Goal: Answer question/provide support: Share knowledge or assist other users

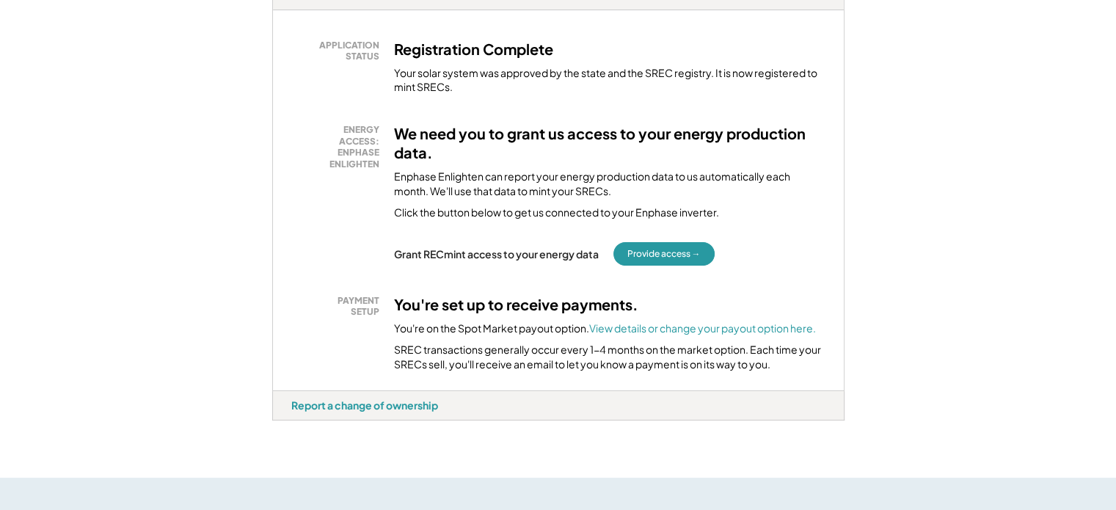
scroll to position [294, 0]
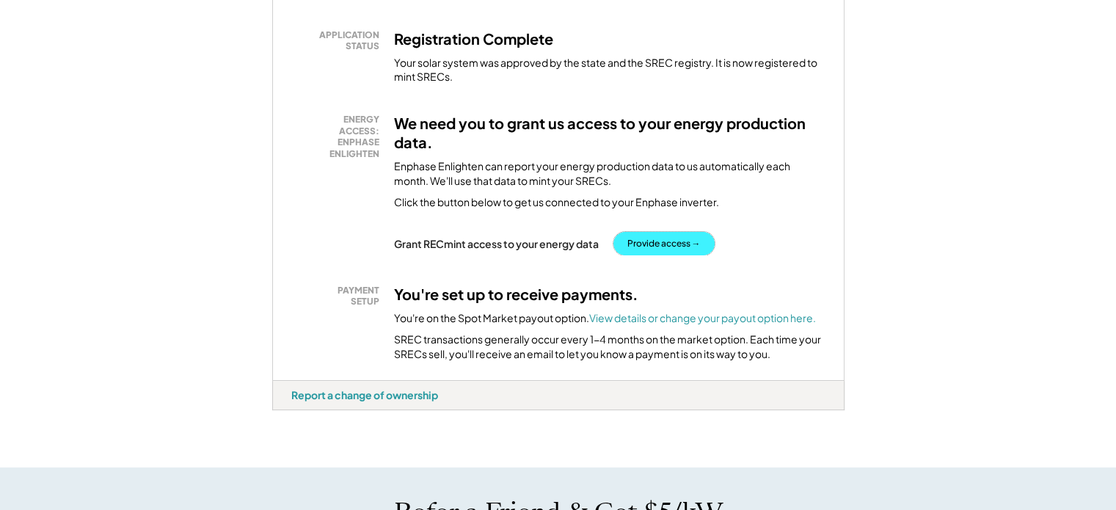
click at [655, 234] on button "Provide access →" at bounding box center [664, 243] width 101 height 23
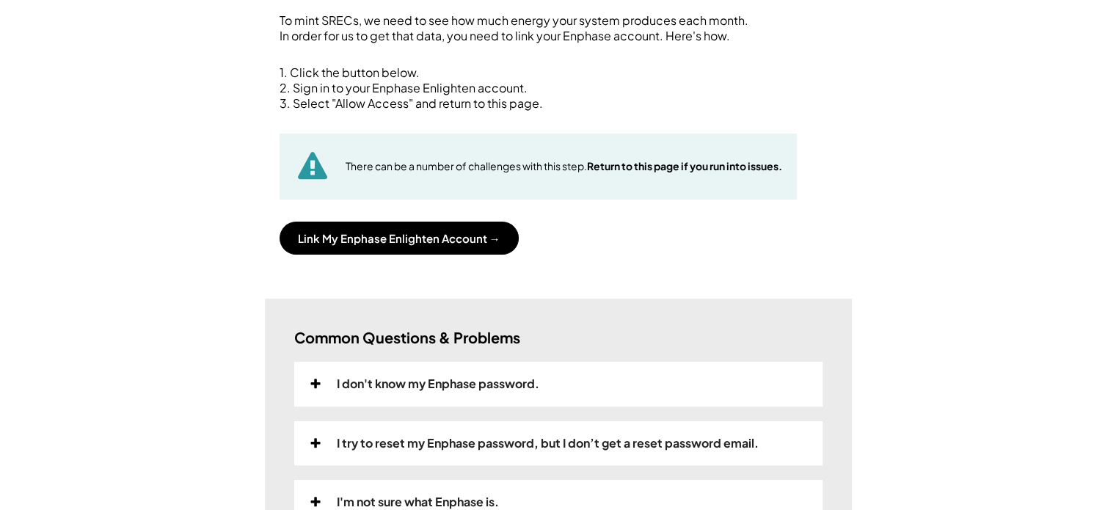
scroll to position [220, 0]
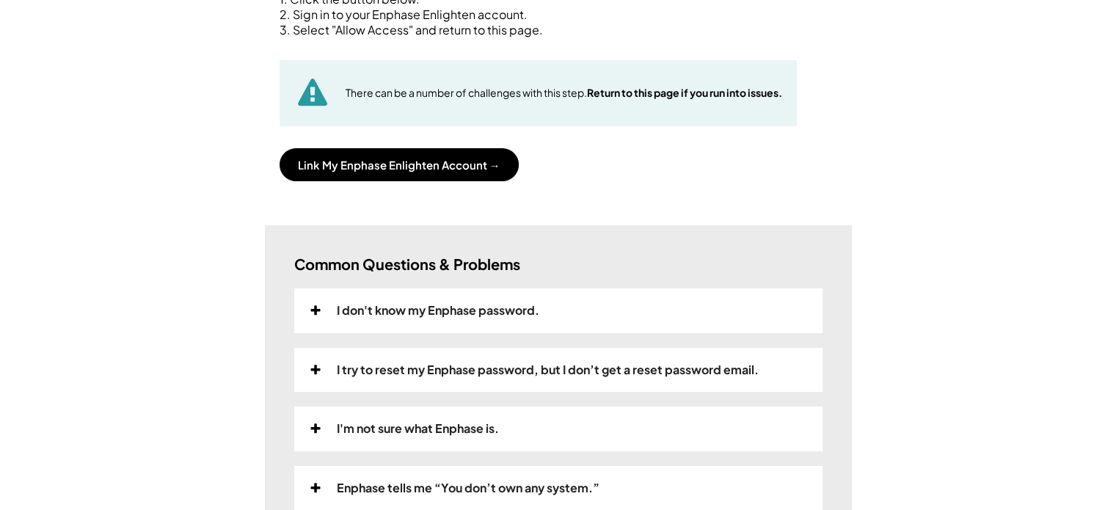
click at [589, 369] on div "I try to reset my Enphase password, but I don’t get a reset password email." at bounding box center [548, 370] width 422 height 15
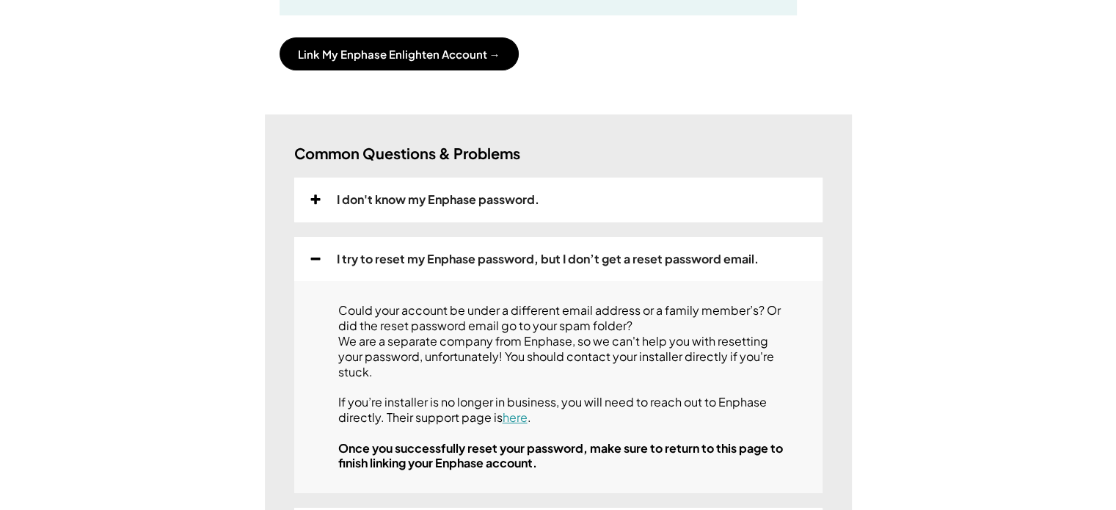
scroll to position [367, 0]
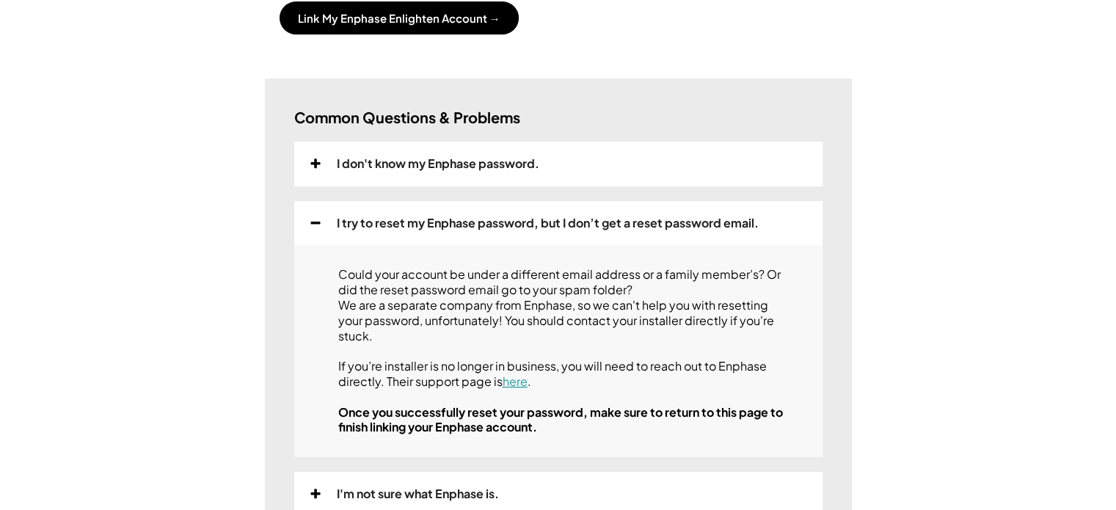
click at [514, 381] on link "here" at bounding box center [515, 381] width 25 height 15
